Goal: Information Seeking & Learning: Find specific fact

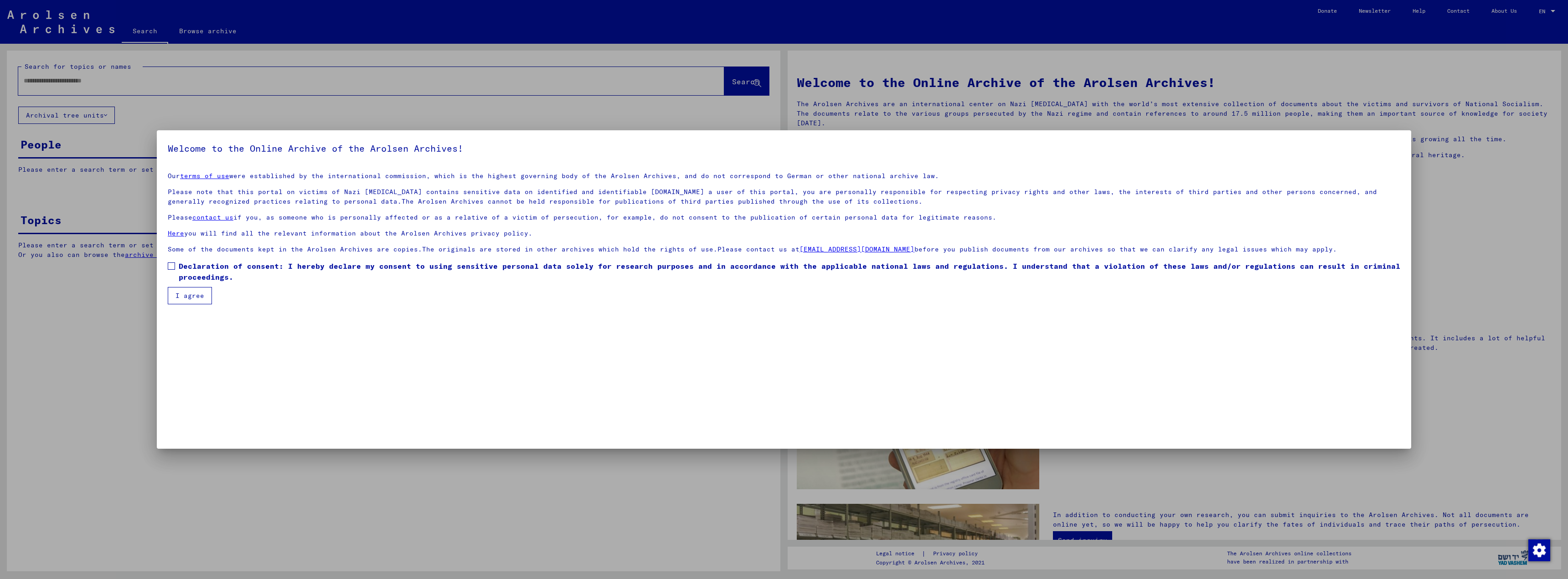
click at [174, 268] on span at bounding box center [171, 266] width 8 height 8
click at [185, 295] on button "I agree" at bounding box center [189, 295] width 44 height 17
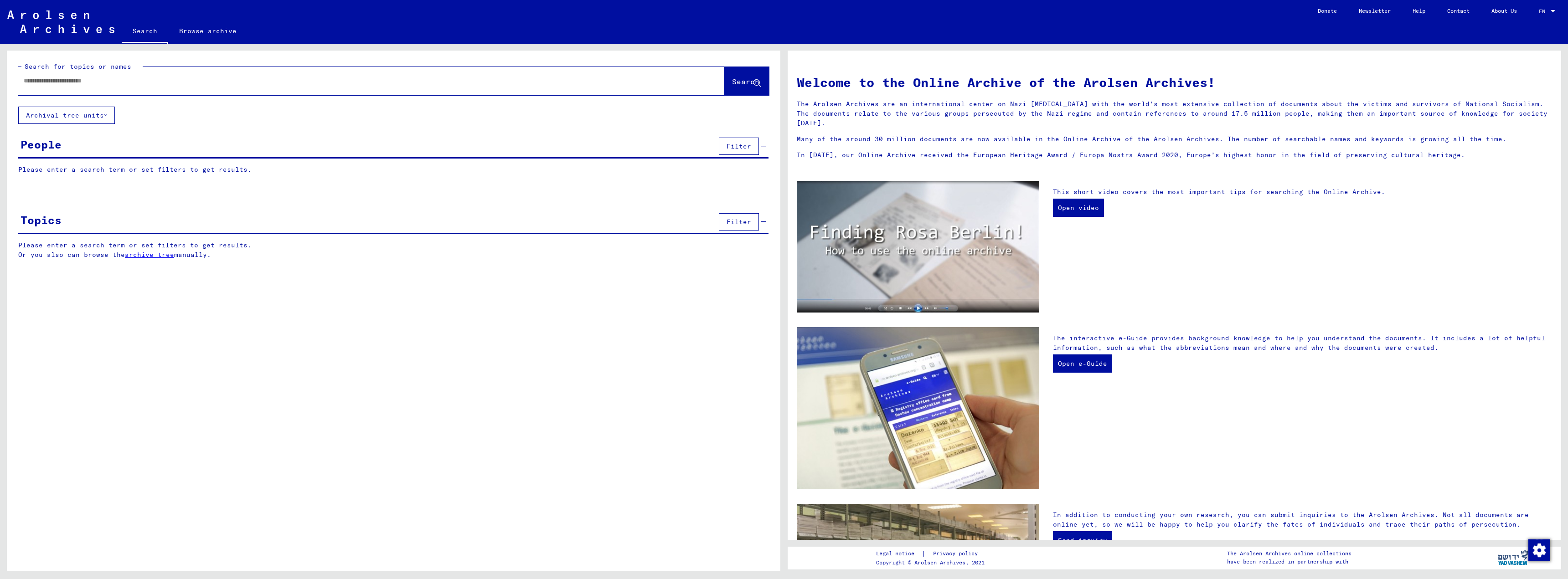
click at [34, 82] on input "text" at bounding box center [360, 81] width 673 height 10
type input "*****"
click at [736, 77] on span "Search" at bounding box center [746, 81] width 27 height 9
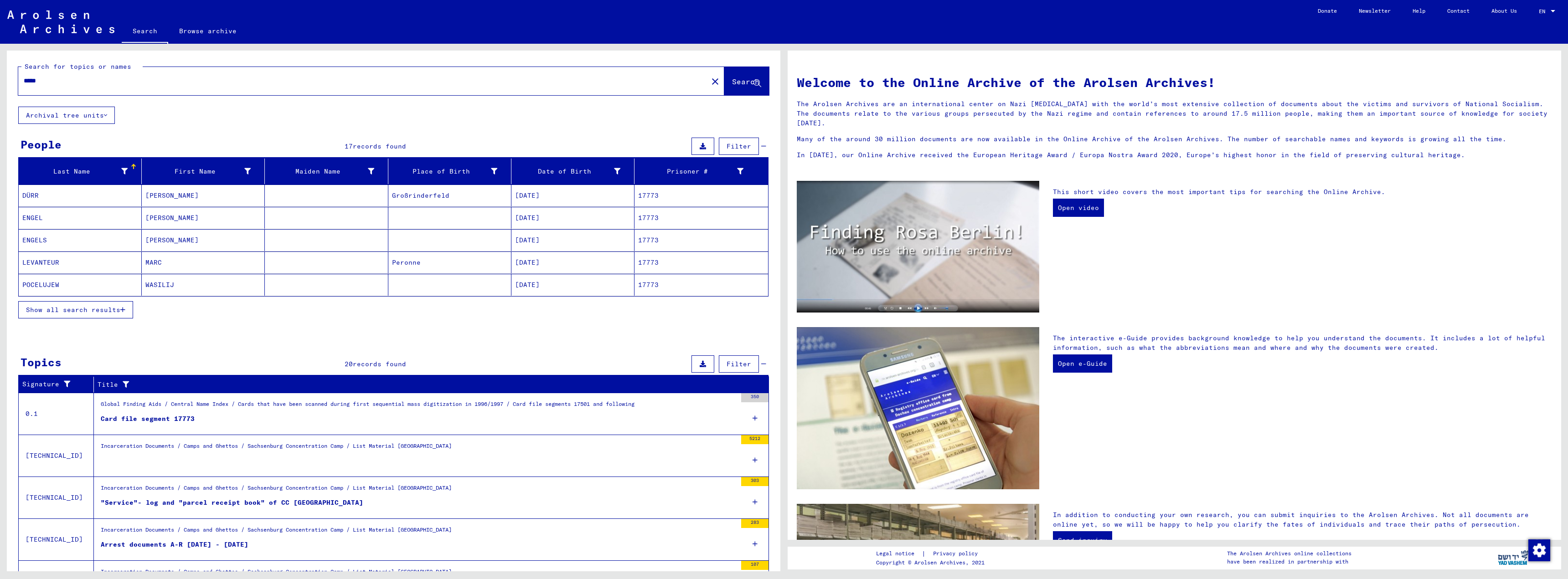
click at [124, 309] on icon "button" at bounding box center [122, 309] width 5 height 6
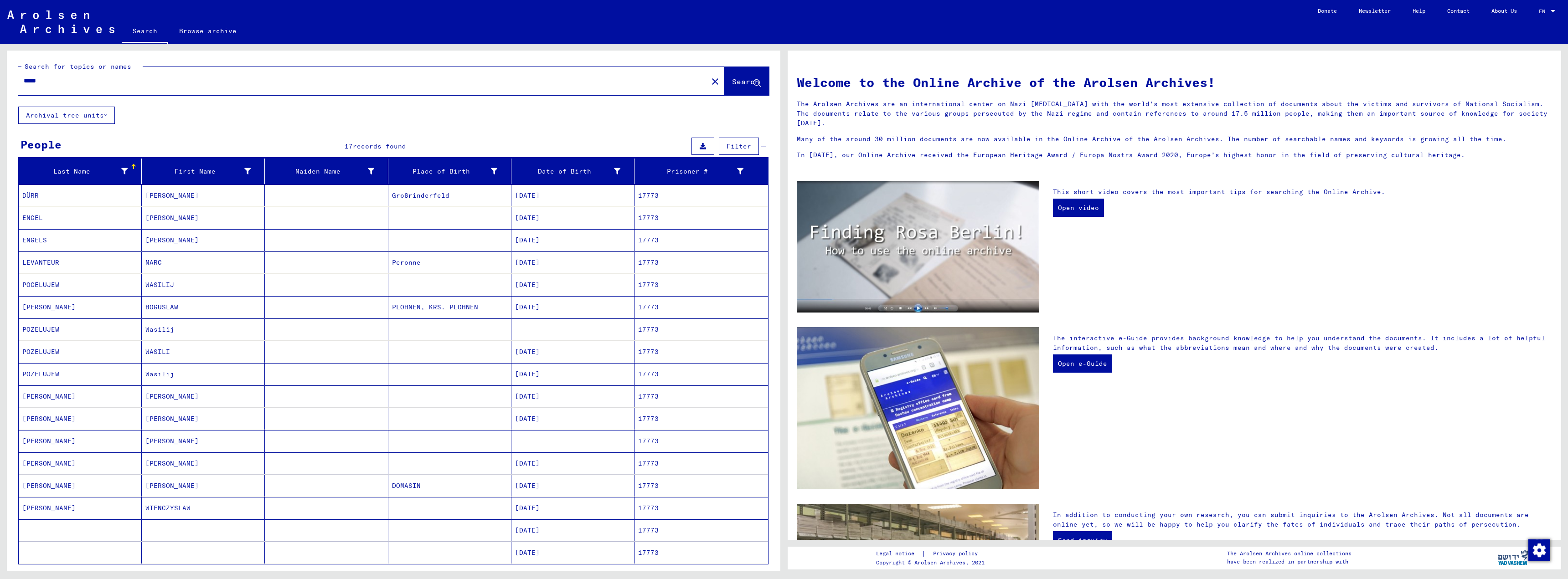
click at [493, 310] on mat-cell "PLOHNEN, KRS. PLOHNEN" at bounding box center [449, 307] width 123 height 22
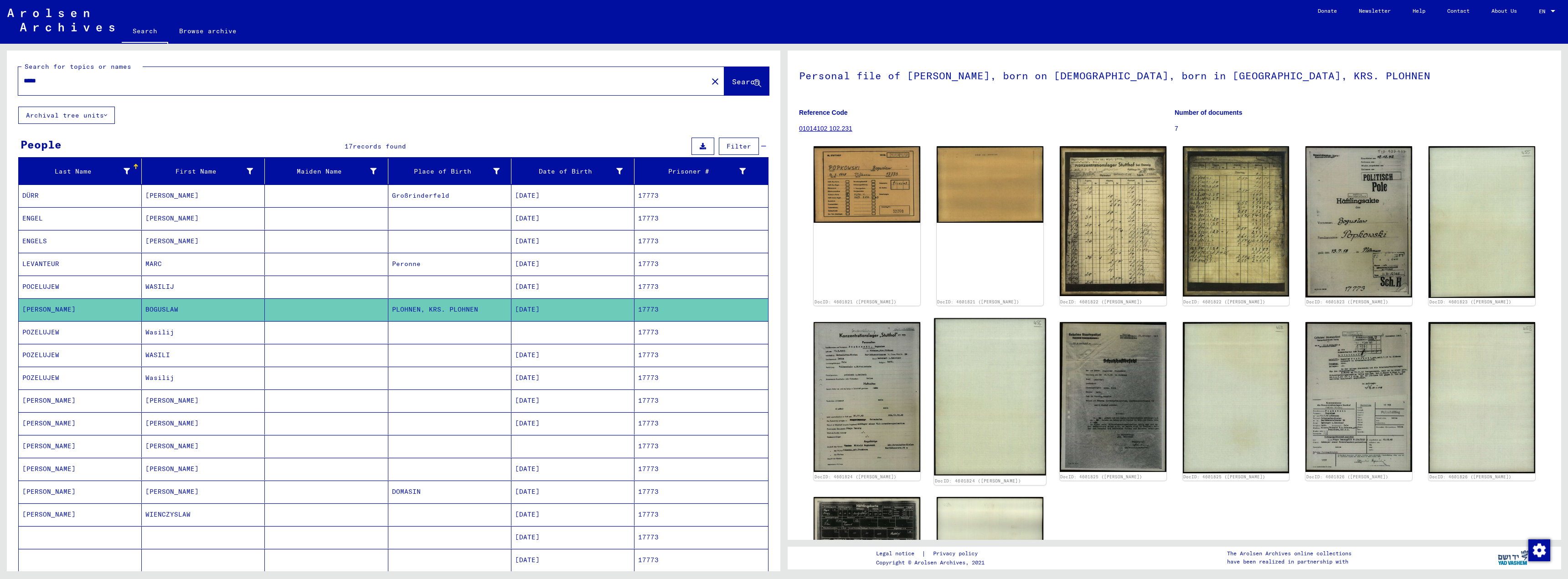
scroll to position [91, 0]
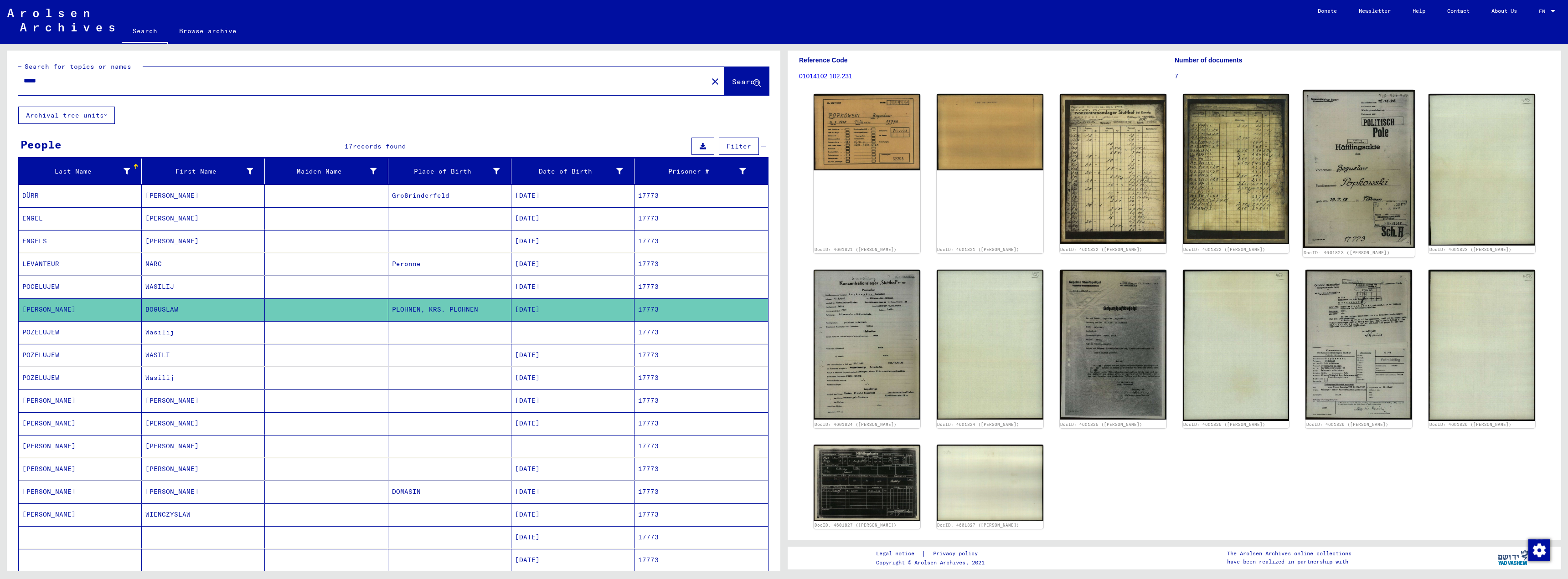
click at [1332, 128] on img at bounding box center [1358, 169] width 112 height 158
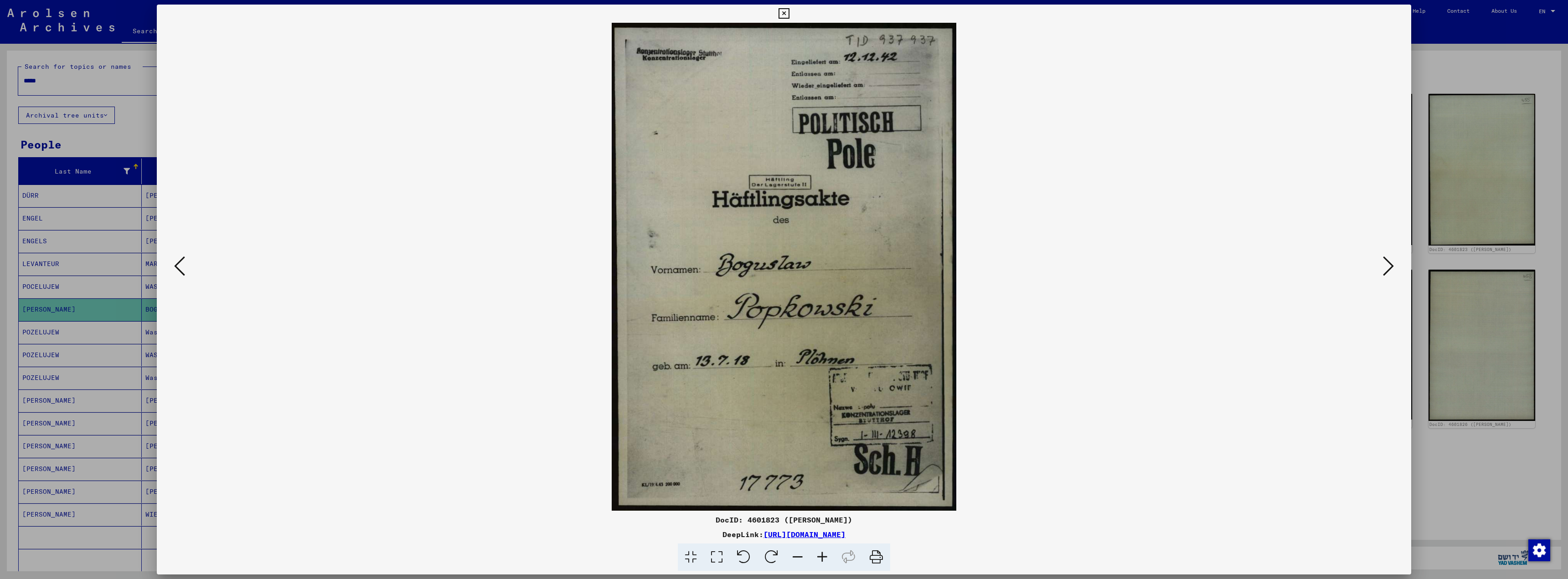
drag, startPoint x: 598, startPoint y: 21, endPoint x: 856, endPoint y: 388, distance: 448.6
click at [856, 388] on div "DocID: 4601823 ([PERSON_NAME]) DeepLink: [URL][DOMAIN_NAME]" at bounding box center [784, 288] width 1254 height 567
copy div
click at [1386, 390] on div at bounding box center [784, 266] width 1254 height 488
click at [1391, 270] on icon at bounding box center [1388, 266] width 11 height 22
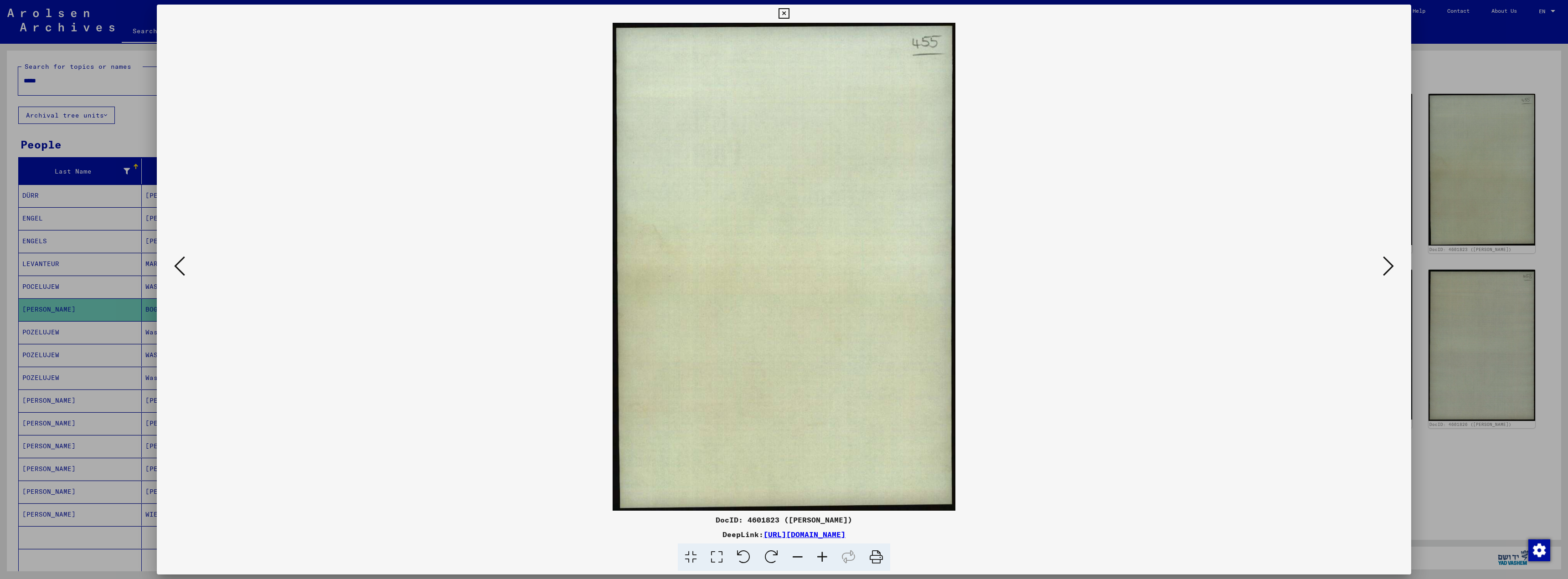
click at [1390, 268] on icon at bounding box center [1388, 266] width 11 height 22
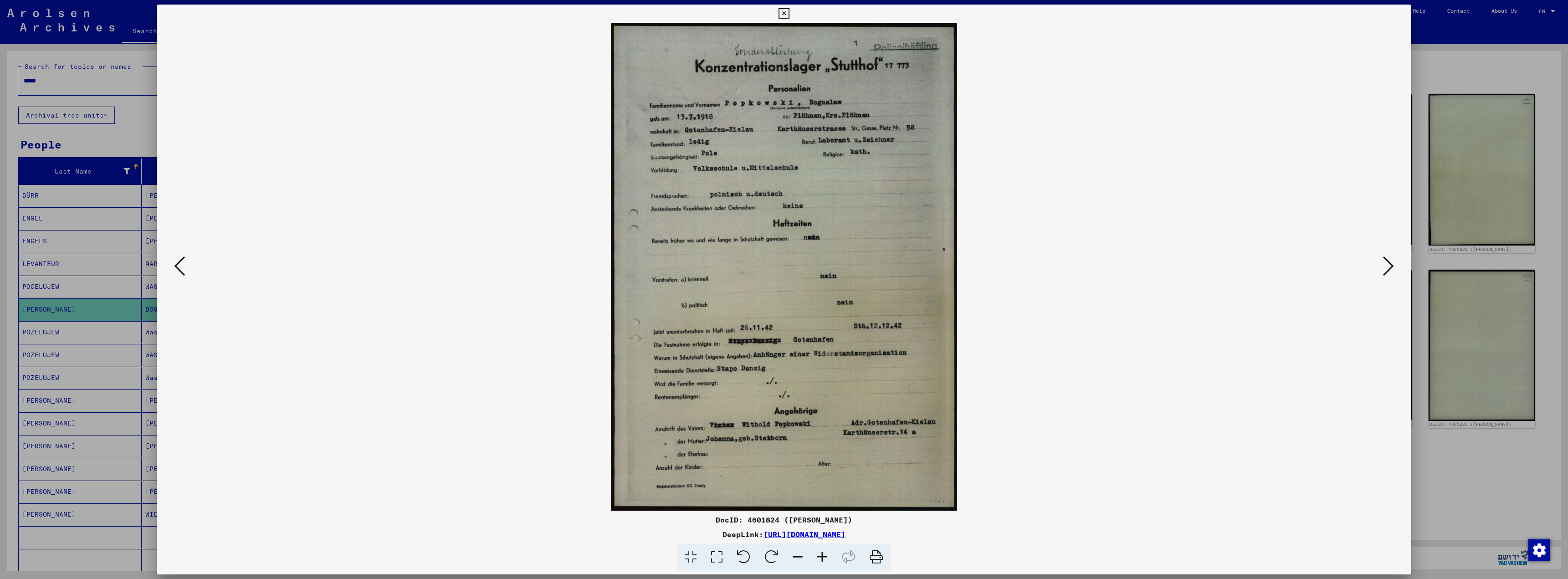
drag, startPoint x: 609, startPoint y: 17, endPoint x: 871, endPoint y: 344, distance: 419.0
click at [867, 344] on div "DocID: 4601824 ([PERSON_NAME]) DeepLink: [URL][DOMAIN_NAME]" at bounding box center [784, 288] width 1254 height 567
copy div
click at [1388, 368] on div at bounding box center [784, 266] width 1254 height 488
click at [1386, 272] on icon at bounding box center [1388, 266] width 11 height 22
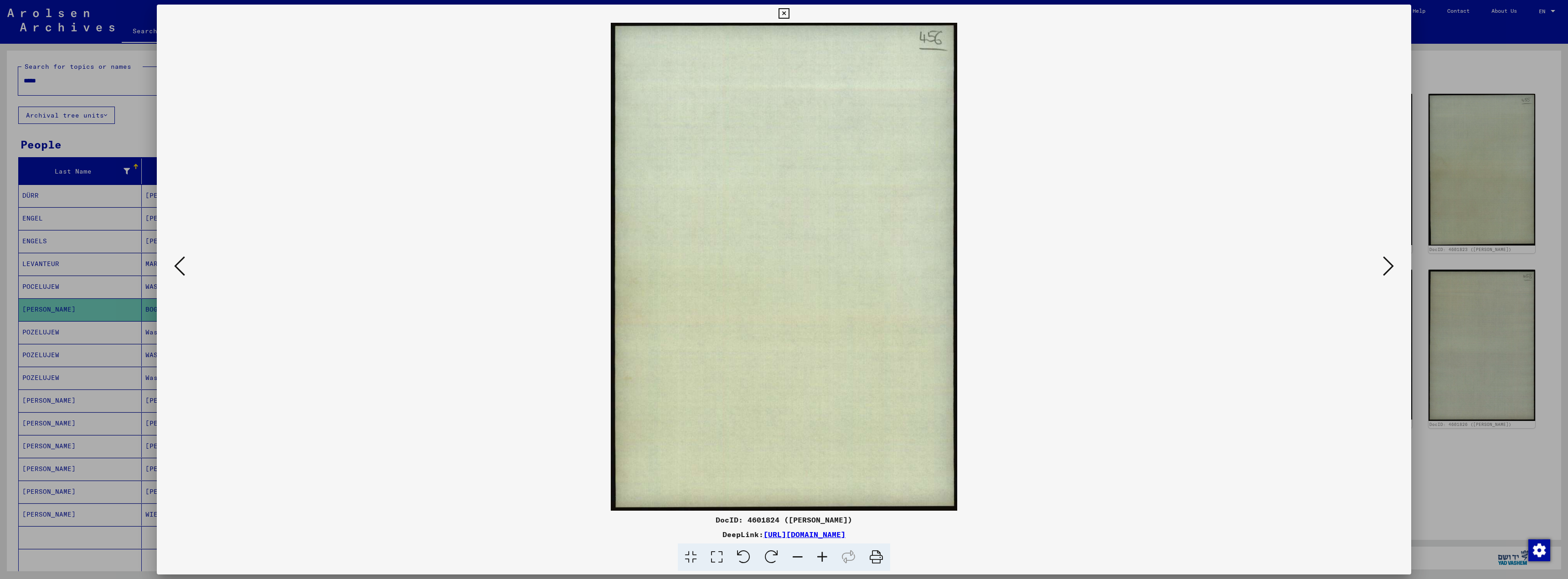
click at [1383, 271] on icon at bounding box center [1388, 266] width 11 height 22
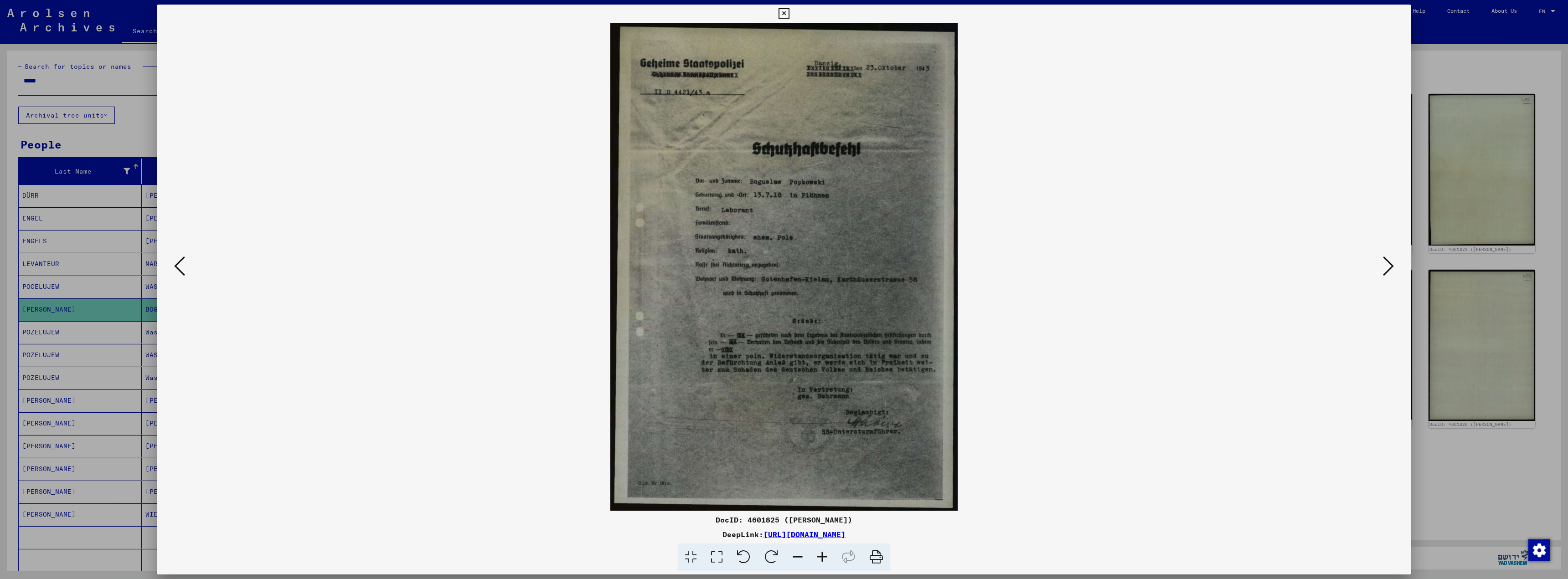
drag, startPoint x: 605, startPoint y: 19, endPoint x: 869, endPoint y: 409, distance: 471.0
click at [869, 409] on div "DocID: 4601825 ([PERSON_NAME]) DeepLink: [URL][DOMAIN_NAME]" at bounding box center [784, 288] width 1254 height 567
copy div
click at [1404, 355] on div at bounding box center [784, 266] width 1254 height 488
click at [1390, 272] on icon at bounding box center [1388, 266] width 11 height 22
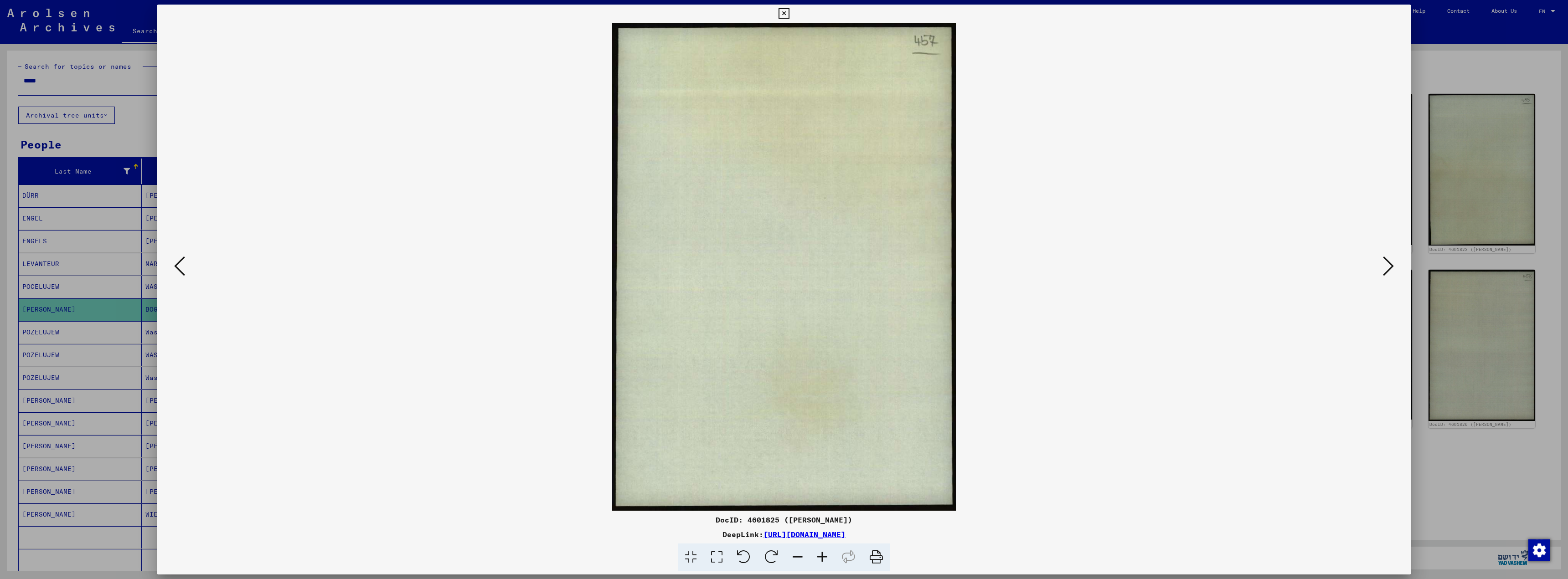
click at [1390, 272] on icon at bounding box center [1388, 266] width 11 height 22
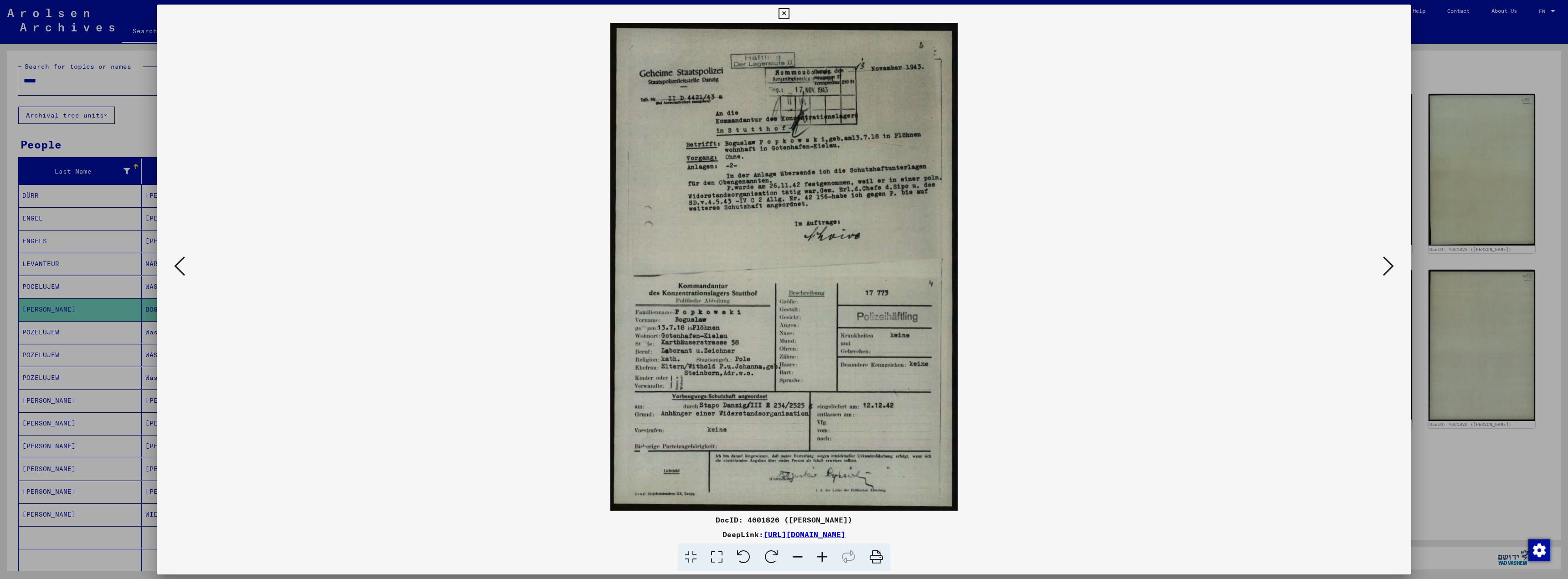
drag, startPoint x: 610, startPoint y: 21, endPoint x: 861, endPoint y: 360, distance: 421.8
click at [861, 360] on div "DocID: 4601826 ([PERSON_NAME]) DeepLink: [URL][DOMAIN_NAME]" at bounding box center [784, 288] width 1254 height 567
copy div
click at [1104, 546] on div at bounding box center [784, 557] width 1247 height 28
click at [1390, 271] on icon at bounding box center [1388, 266] width 11 height 22
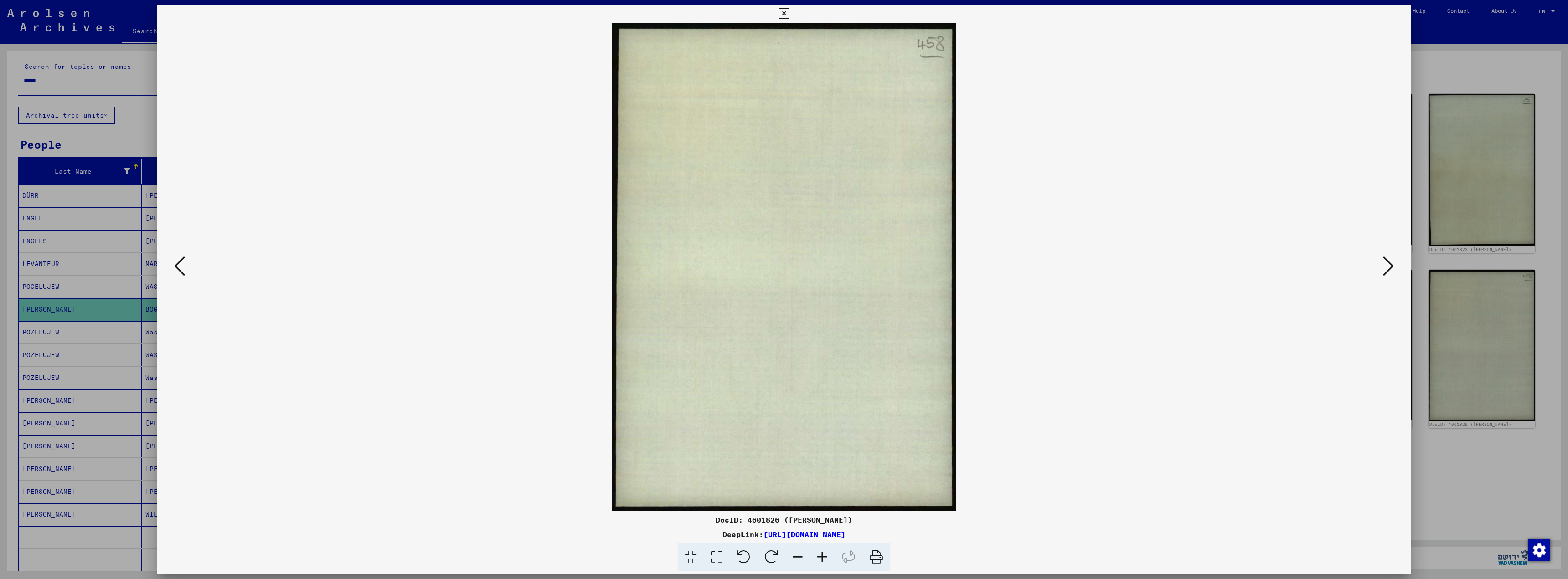
click at [1390, 271] on icon at bounding box center [1388, 266] width 11 height 22
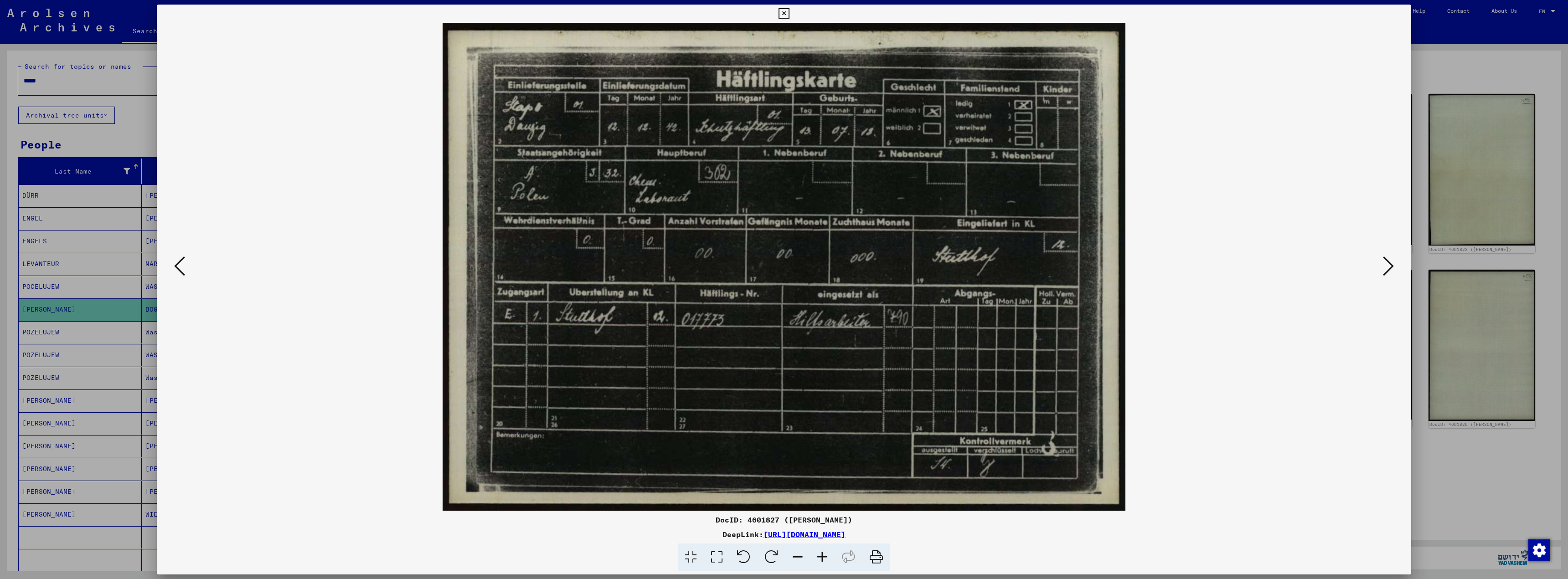
click at [1390, 271] on icon at bounding box center [1388, 266] width 11 height 22
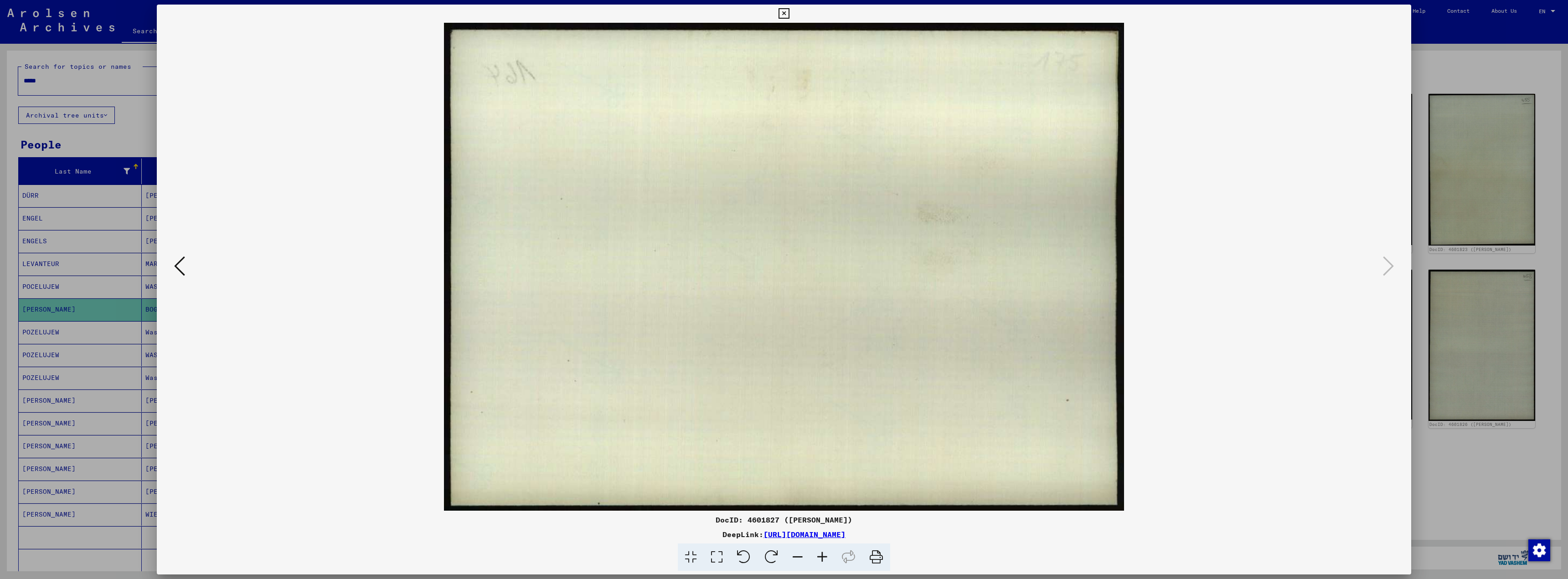
click at [178, 261] on icon at bounding box center [180, 266] width 11 height 22
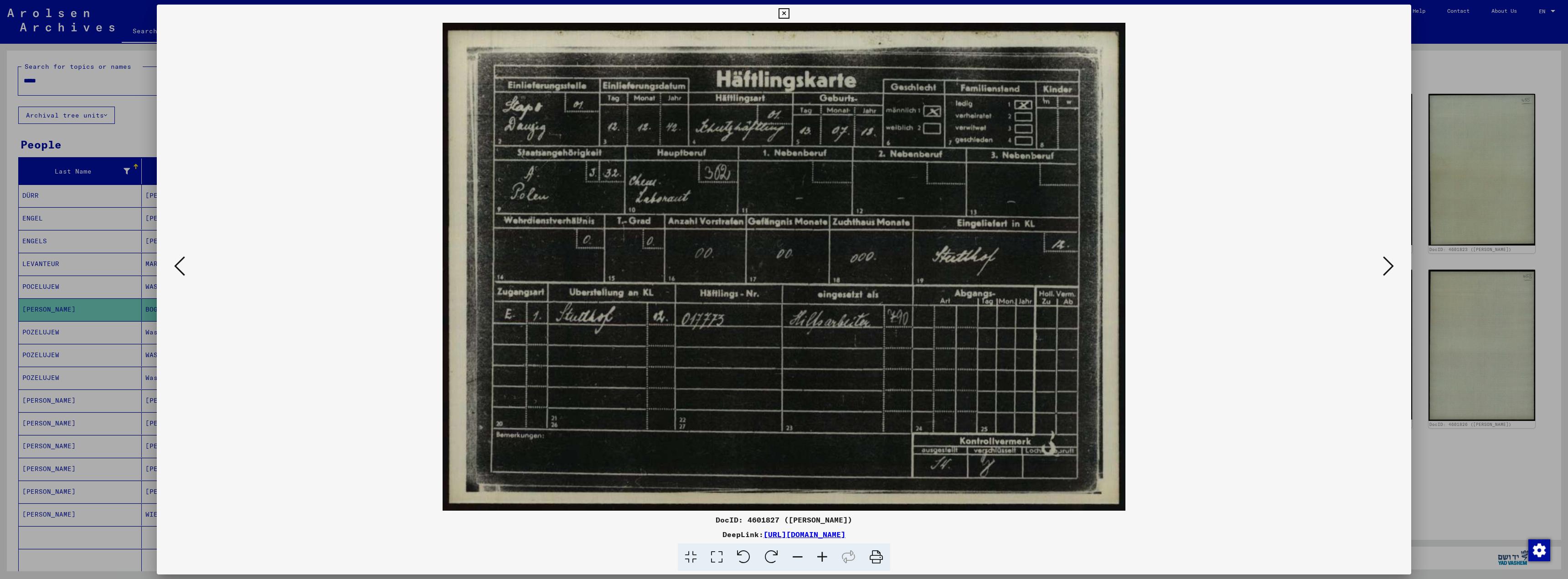
drag, startPoint x: 441, startPoint y: 19, endPoint x: 949, endPoint y: 403, distance: 636.8
click at [949, 403] on div "DocID: 4601827 ([PERSON_NAME]) DeepLink: [URL][DOMAIN_NAME]" at bounding box center [784, 288] width 1254 height 567
copy div
click at [1403, 418] on div at bounding box center [784, 266] width 1254 height 488
click at [1392, 397] on div at bounding box center [784, 266] width 1254 height 488
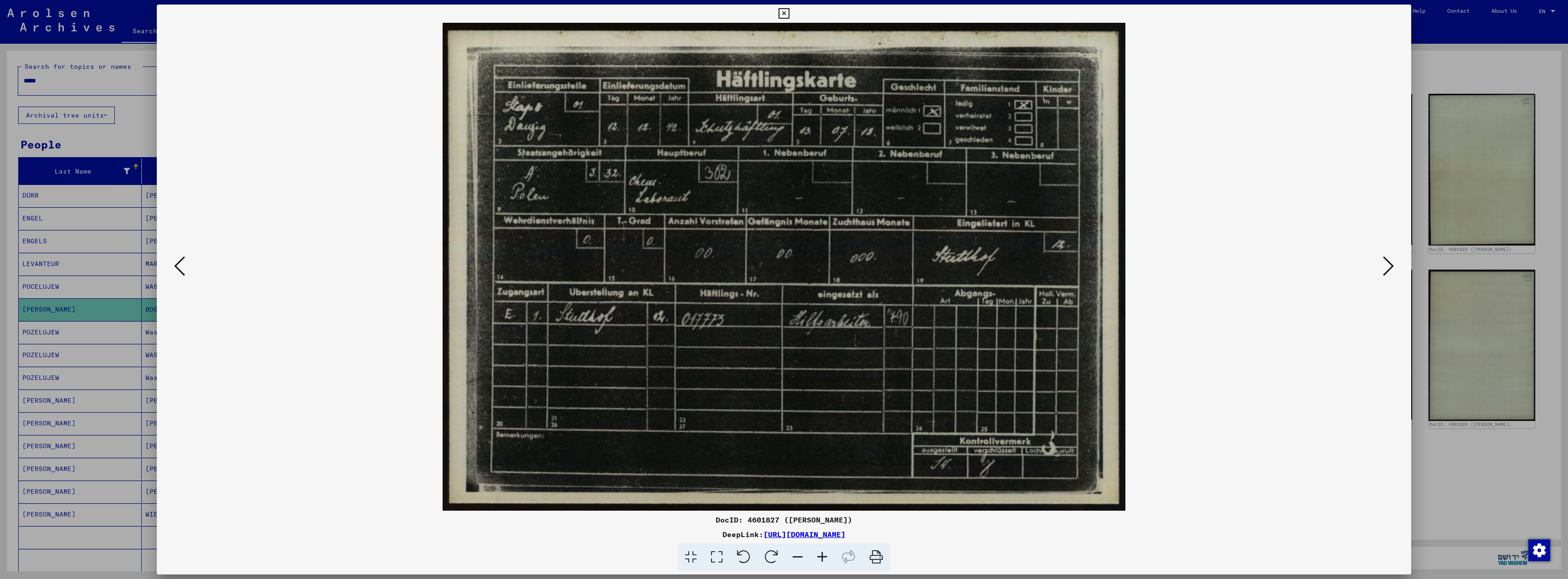
click at [1437, 466] on div at bounding box center [784, 290] width 1568 height 579
